Goal: Task Accomplishment & Management: Use online tool/utility

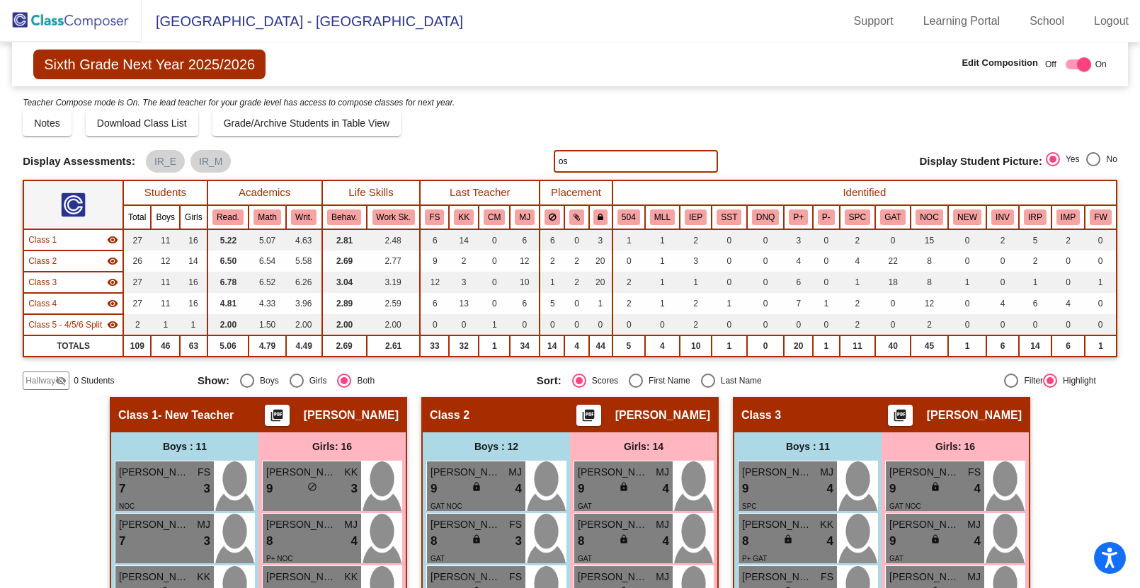
click at [74, 18] on img at bounding box center [71, 21] width 142 height 42
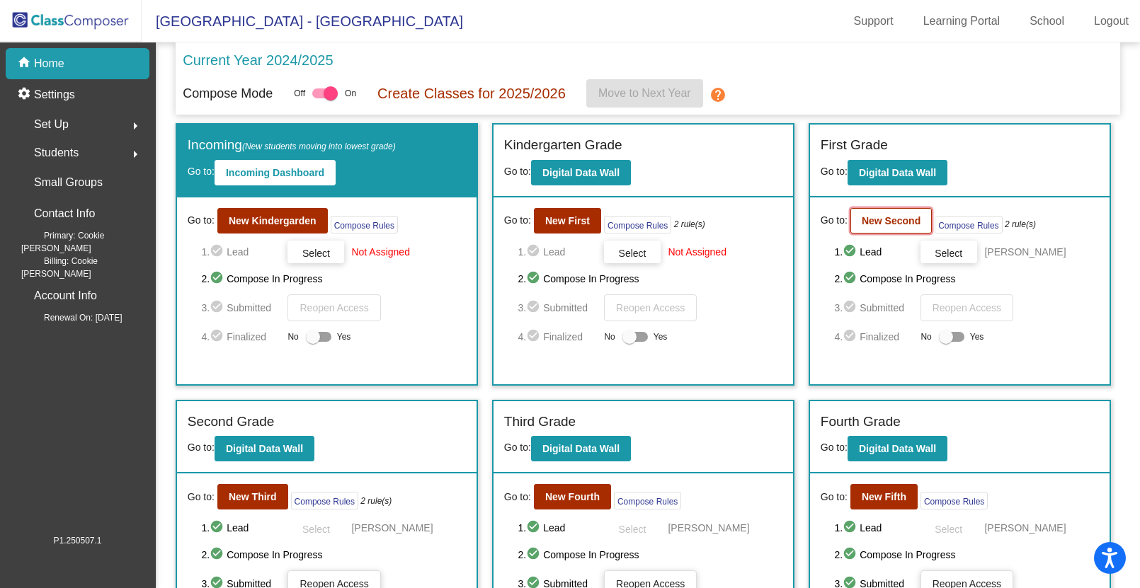
click at [880, 218] on b "New Second" at bounding box center [891, 220] width 59 height 11
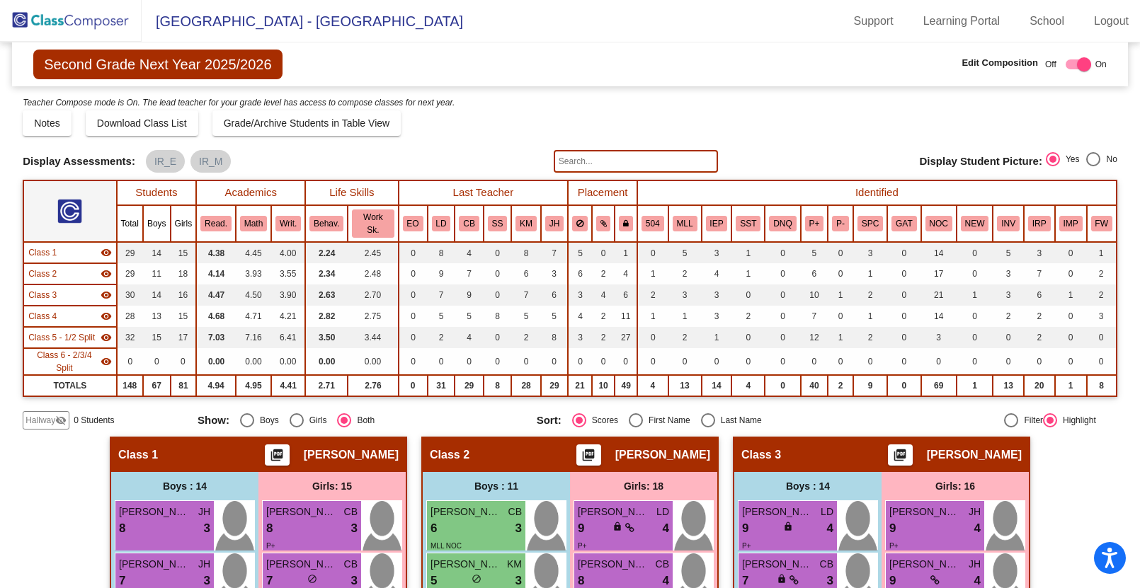
click at [559, 162] on input "text" at bounding box center [636, 161] width 164 height 23
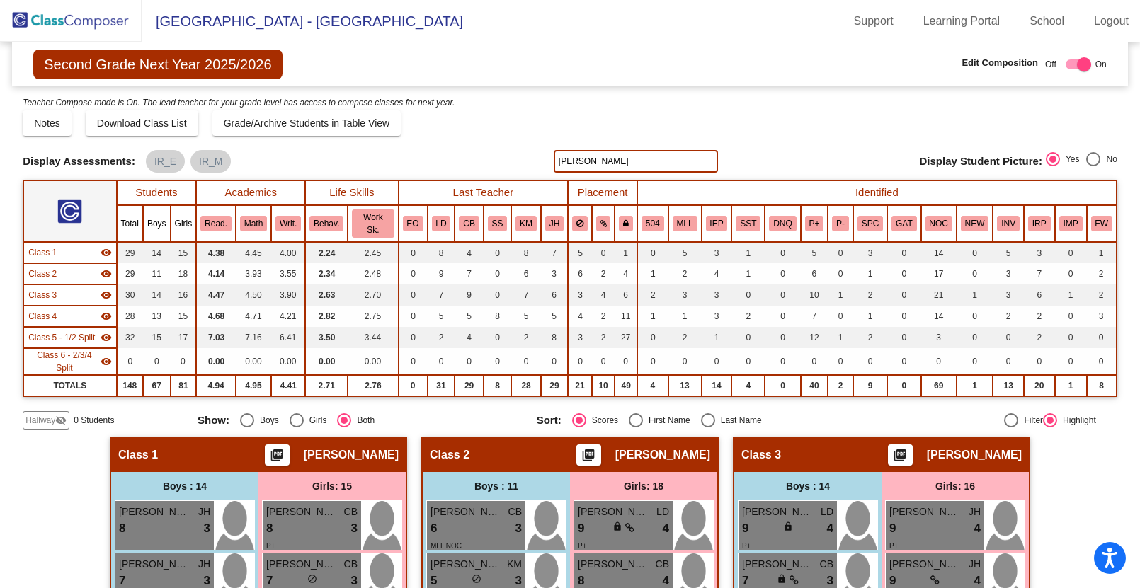
type input "salc"
drag, startPoint x: 564, startPoint y: 155, endPoint x: 530, endPoint y: 153, distance: 33.3
click at [530, 153] on div "Display Scores for Years: [DATE] - [DATE] [DATE] - [DATE] Display Assessments: …" at bounding box center [570, 161] width 1094 height 23
